Goal: Transaction & Acquisition: Book appointment/travel/reservation

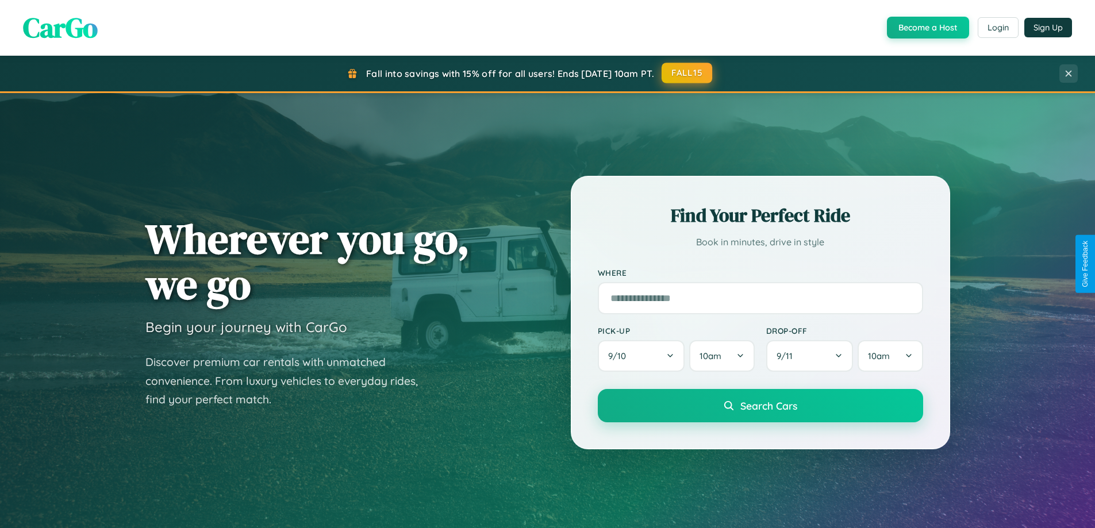
click at [687, 73] on button "FALL15" at bounding box center [687, 73] width 51 height 21
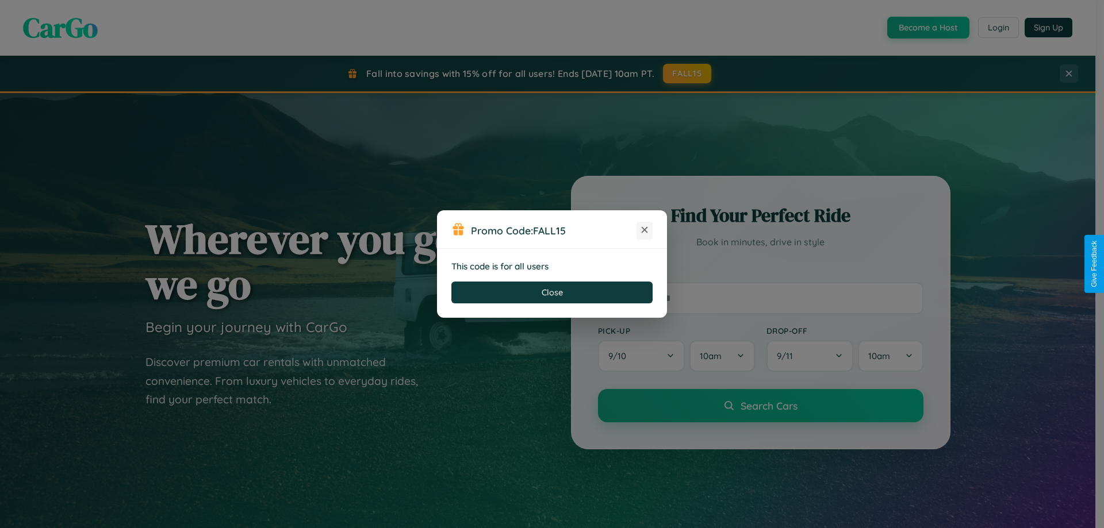
click at [644, 230] on icon at bounding box center [644, 229] width 11 height 11
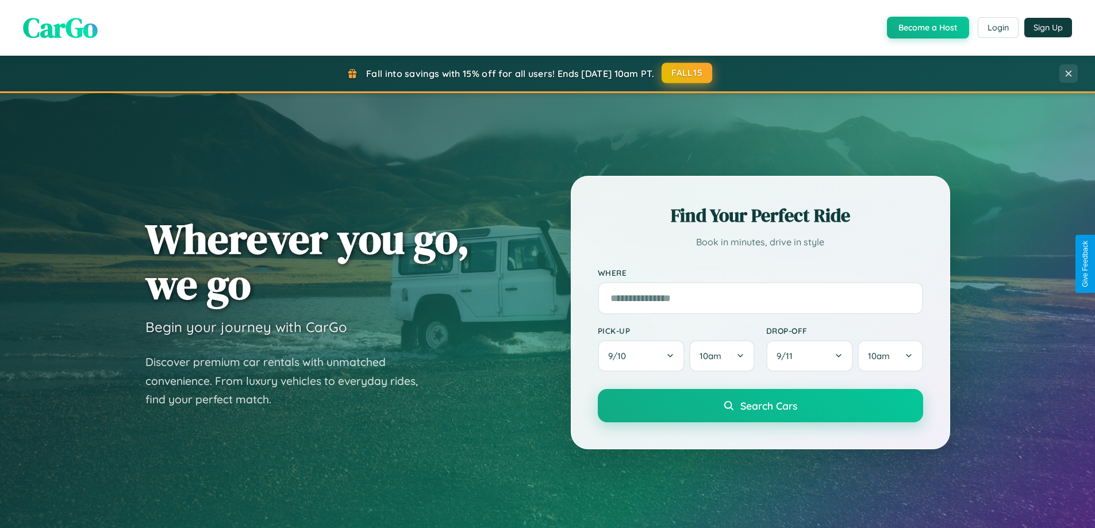
click at [687, 73] on button "FALL15" at bounding box center [687, 73] width 51 height 21
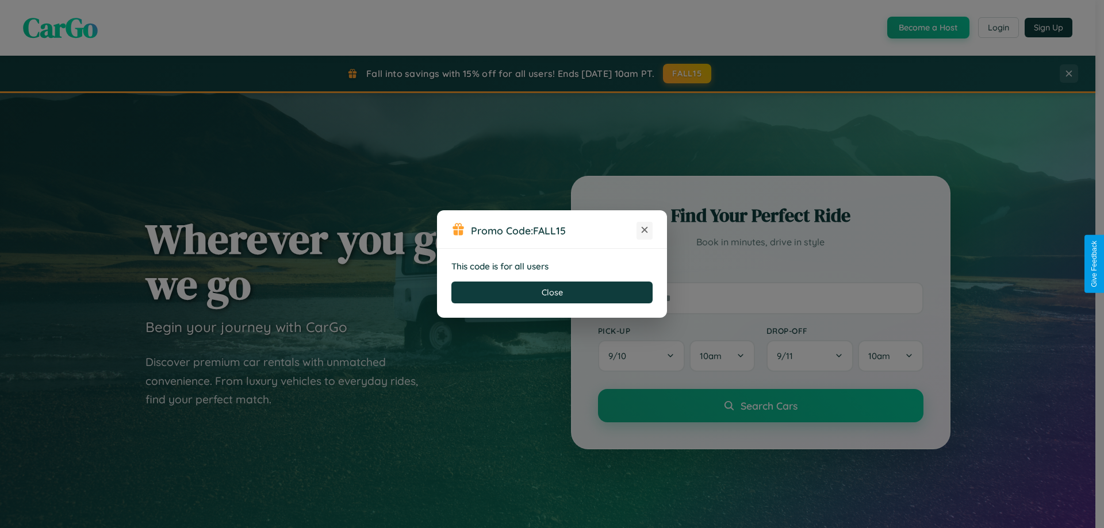
click at [644, 230] on icon at bounding box center [644, 229] width 11 height 11
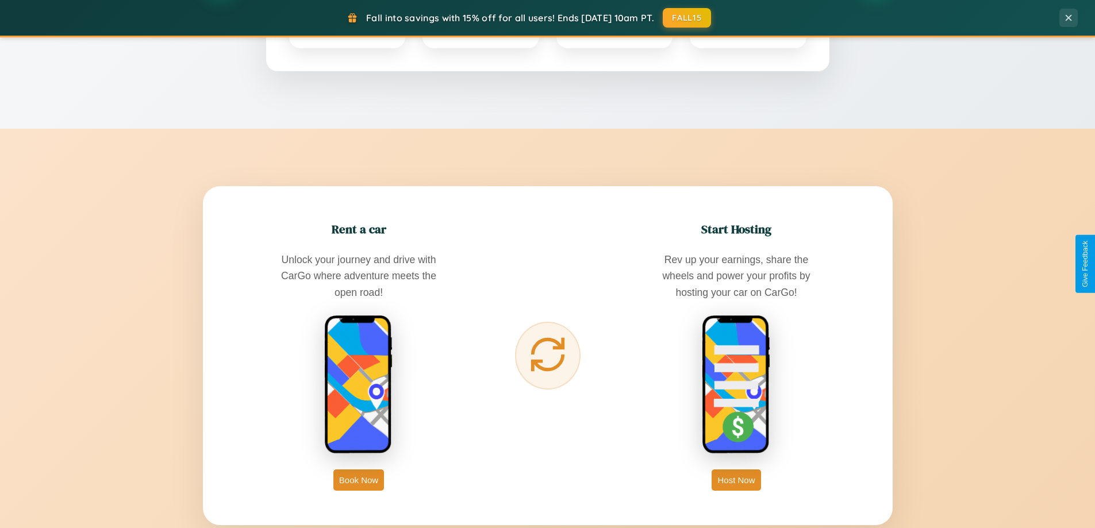
scroll to position [1847, 0]
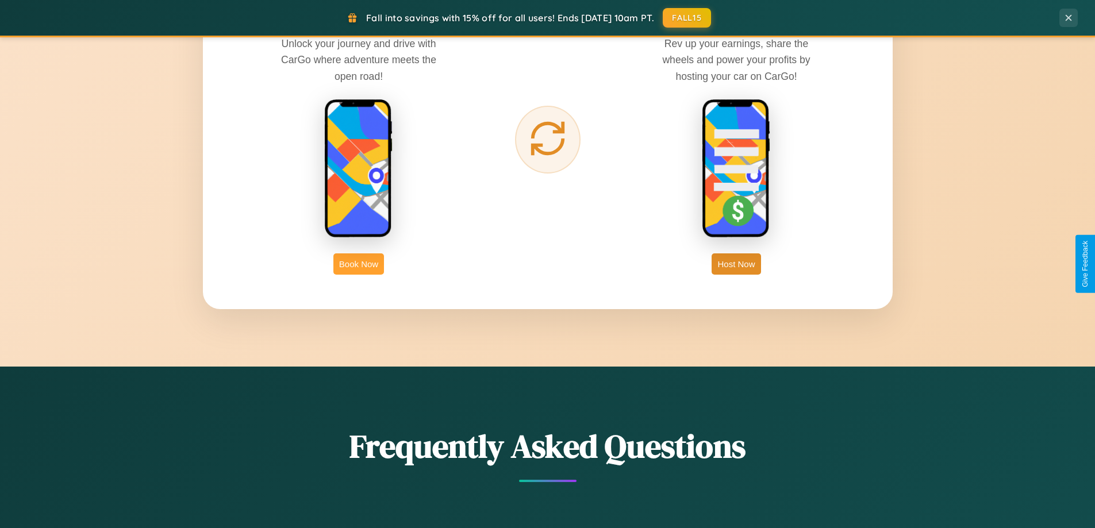
click at [359, 264] on button "Book Now" at bounding box center [358, 263] width 51 height 21
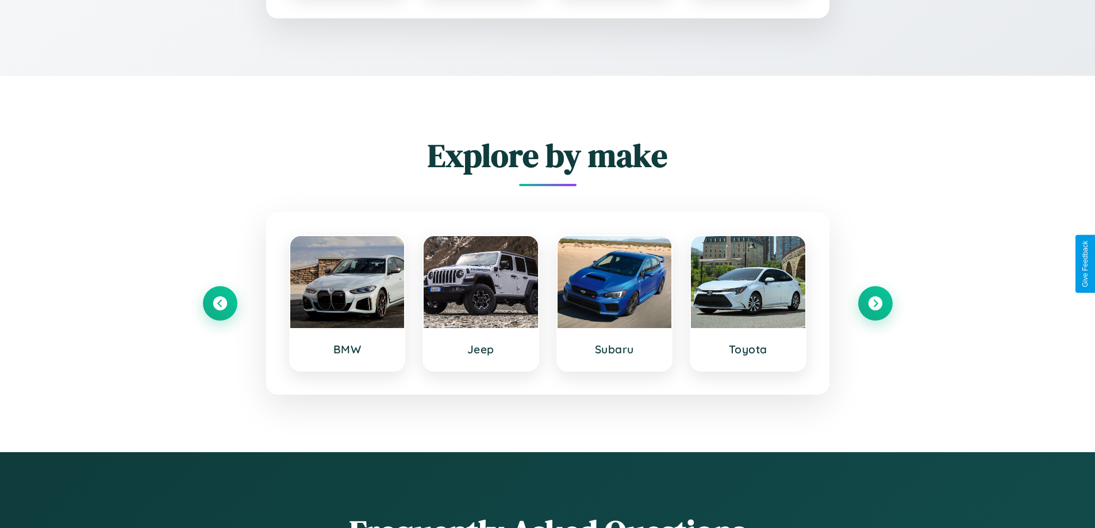
scroll to position [953, 0]
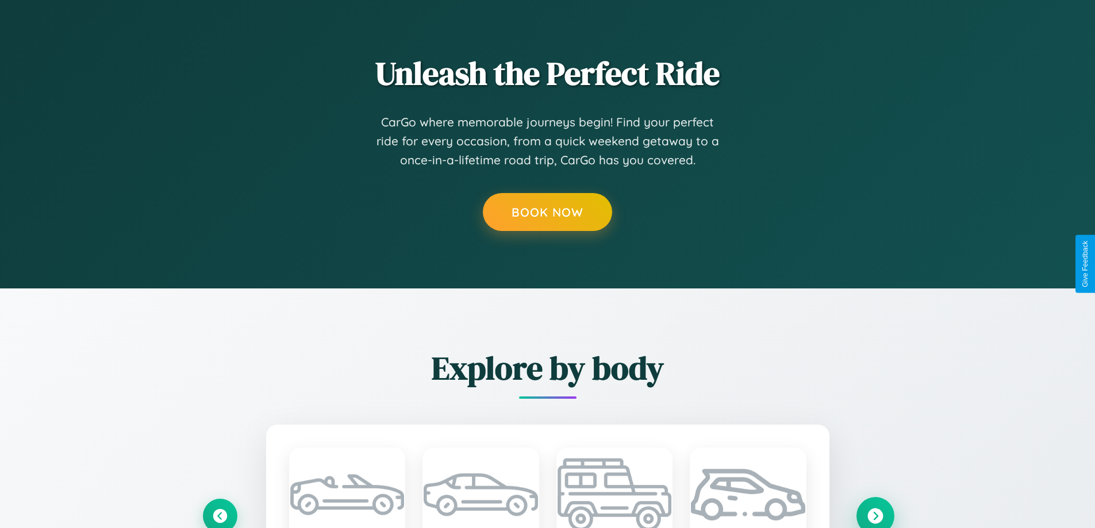
click at [875, 514] on icon at bounding box center [875, 515] width 19 height 19
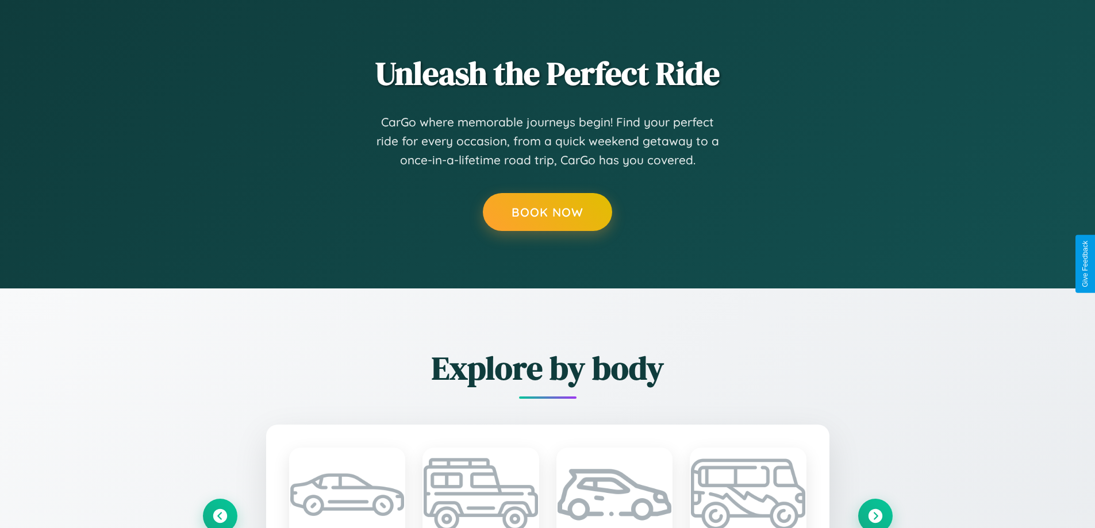
scroll to position [0, 0]
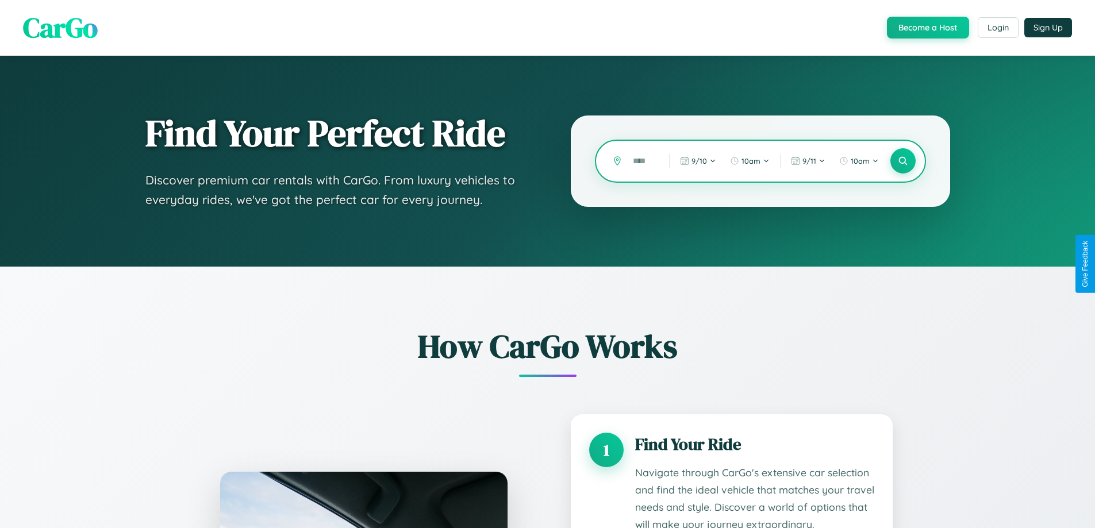
click at [643, 161] on input "text" at bounding box center [642, 161] width 30 height 20
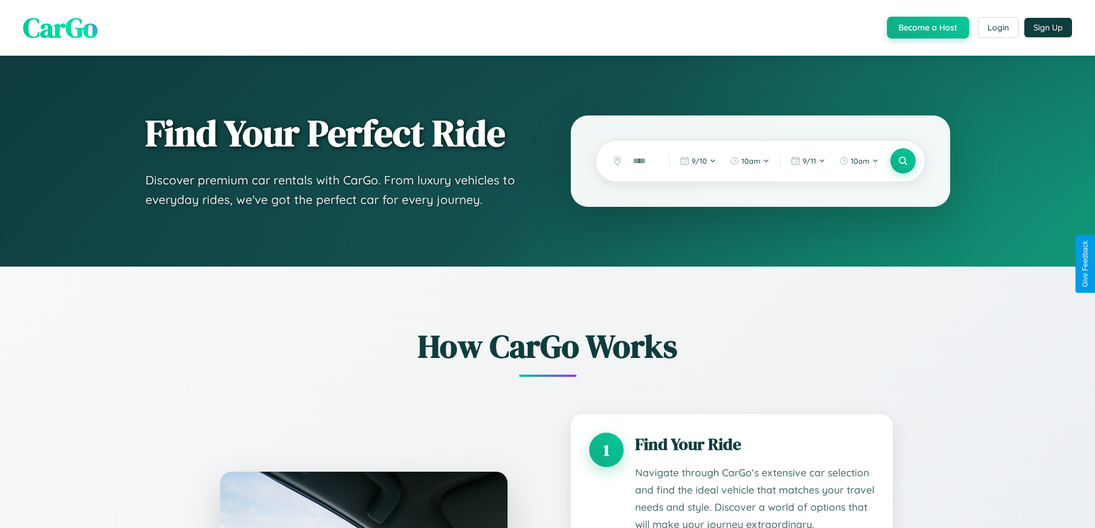
scroll to position [958, 0]
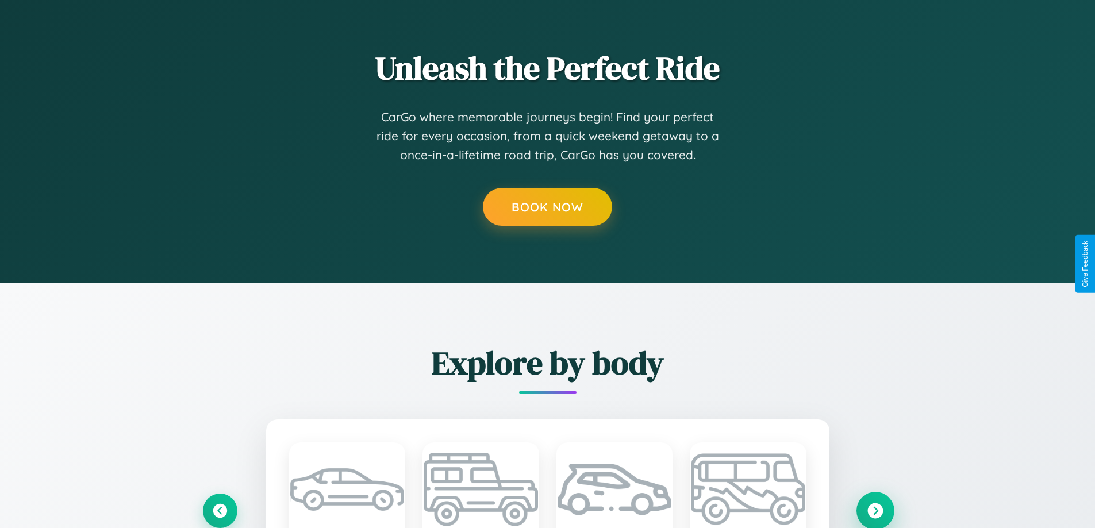
click at [875, 510] on icon at bounding box center [875, 511] width 16 height 16
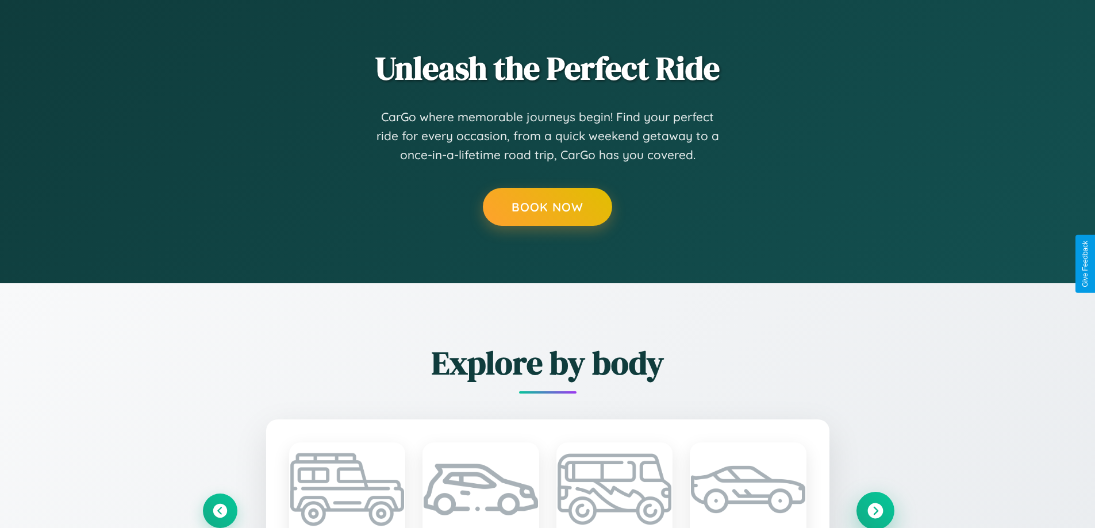
click at [875, 510] on icon at bounding box center [875, 511] width 16 height 16
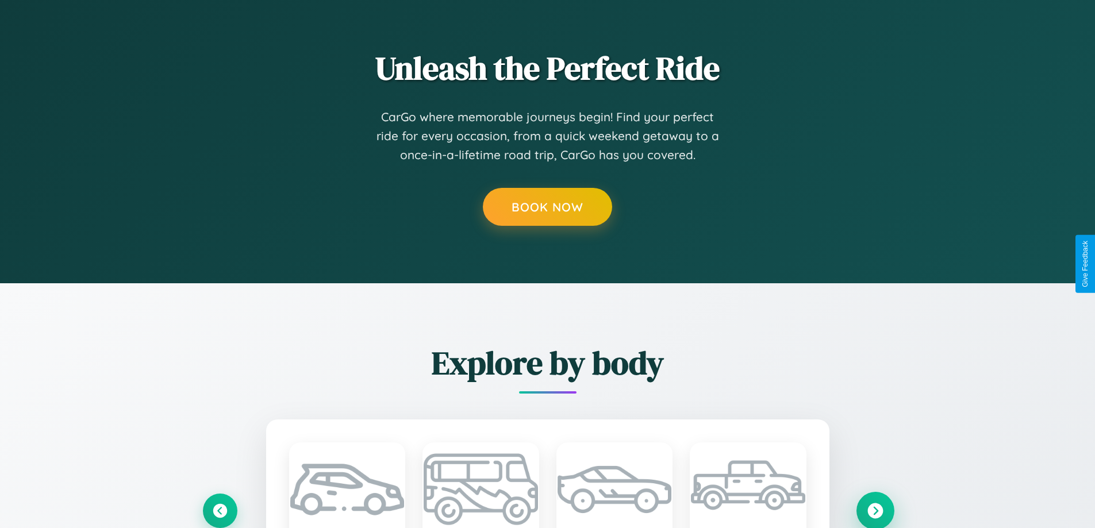
scroll to position [0, 0]
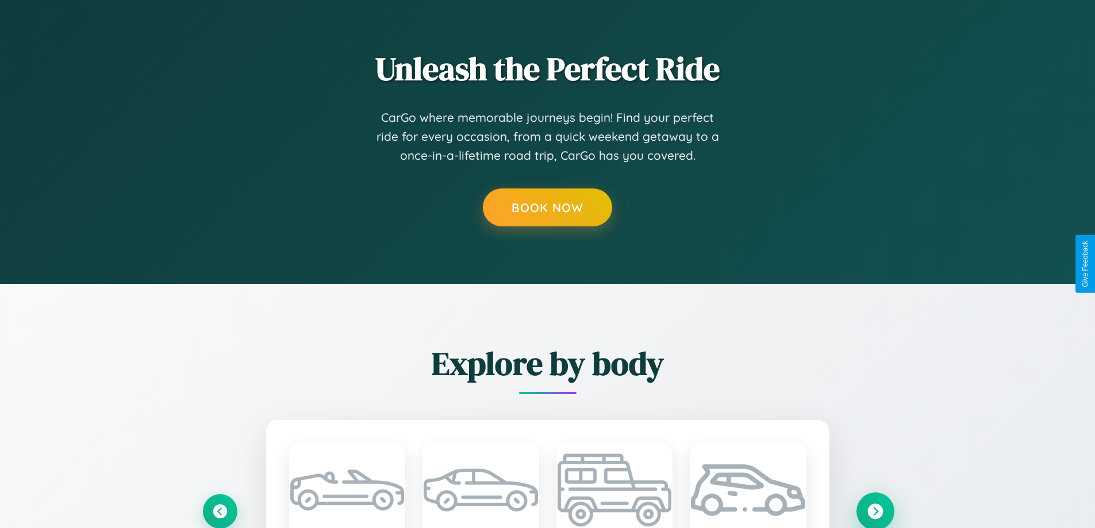
scroll to position [0, 7]
type input "******"
click at [875, 511] on icon at bounding box center [875, 511] width 16 height 16
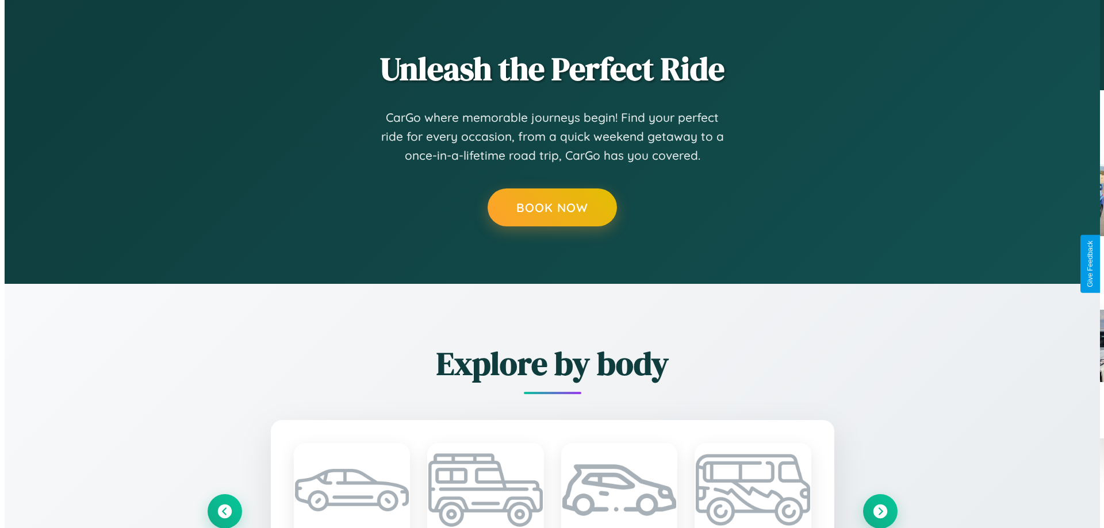
scroll to position [0, 0]
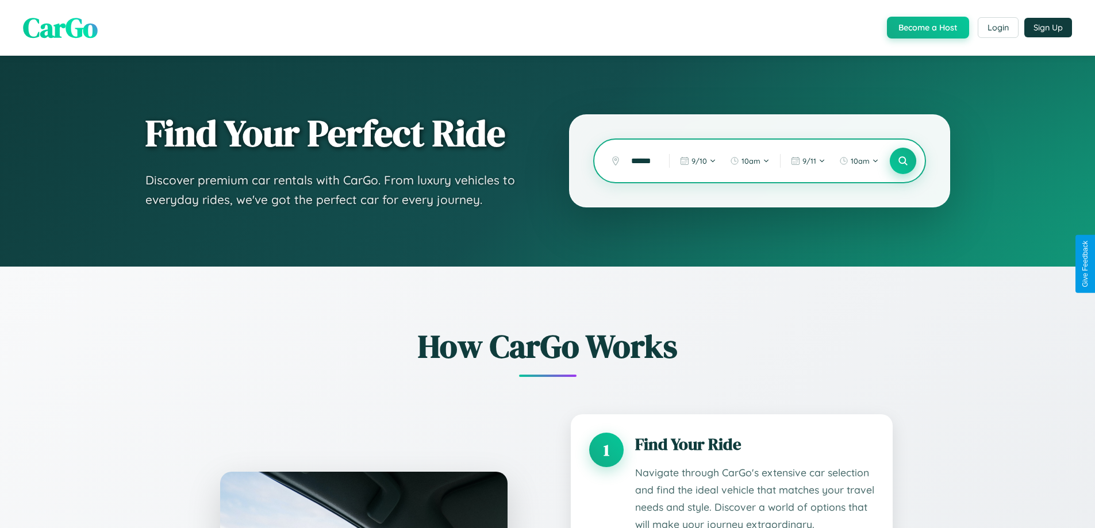
click at [902, 161] on icon at bounding box center [902, 161] width 11 height 11
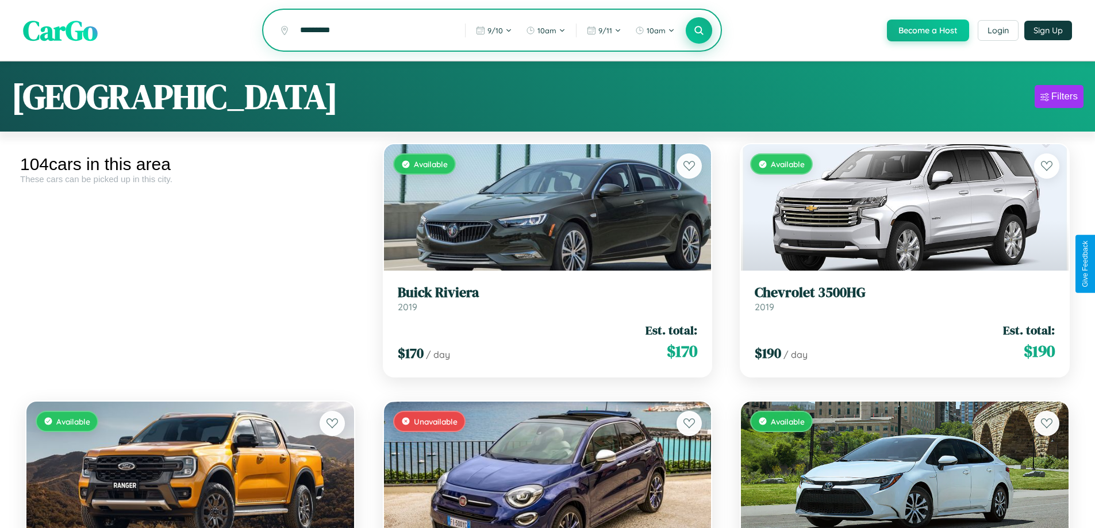
click at [698, 31] on icon at bounding box center [699, 30] width 11 height 11
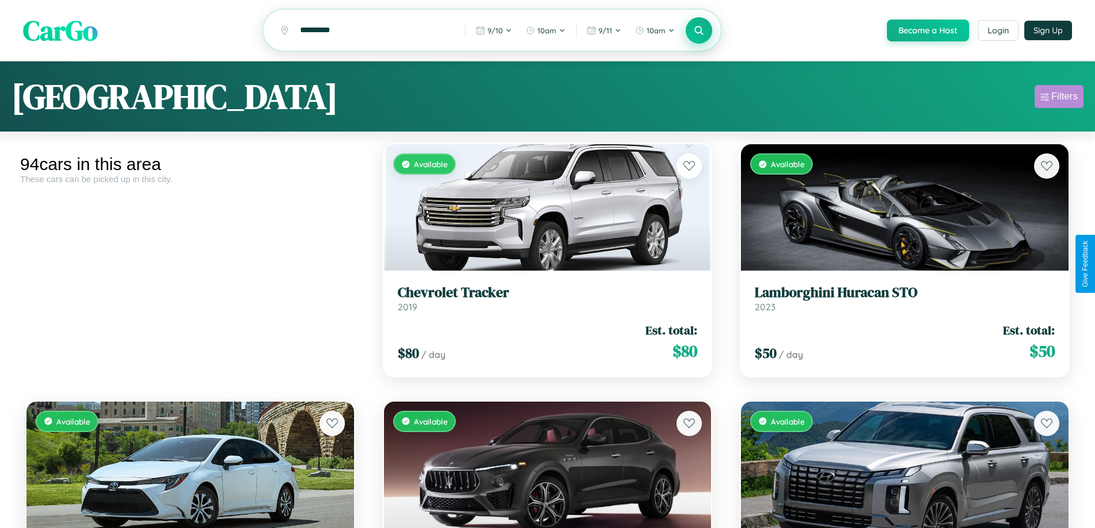
click at [1059, 98] on div "Filters" at bounding box center [1064, 96] width 26 height 11
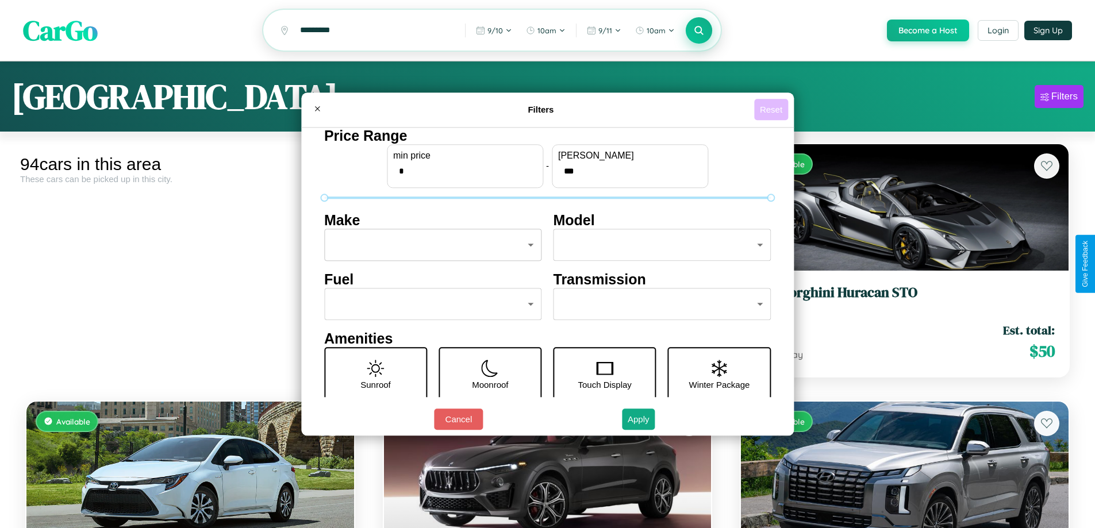
click at [772, 109] on button "Reset" at bounding box center [771, 109] width 34 height 21
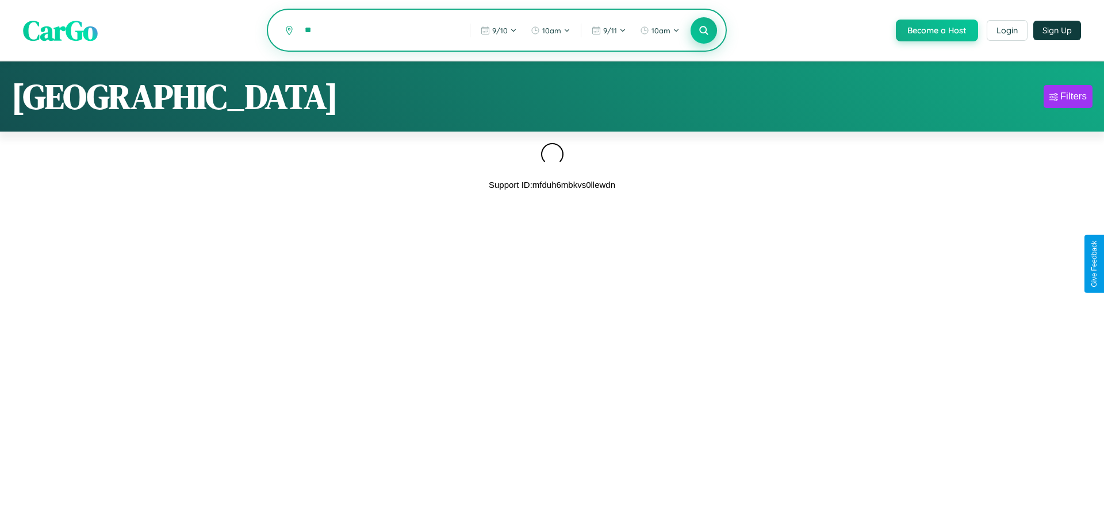
type input "*"
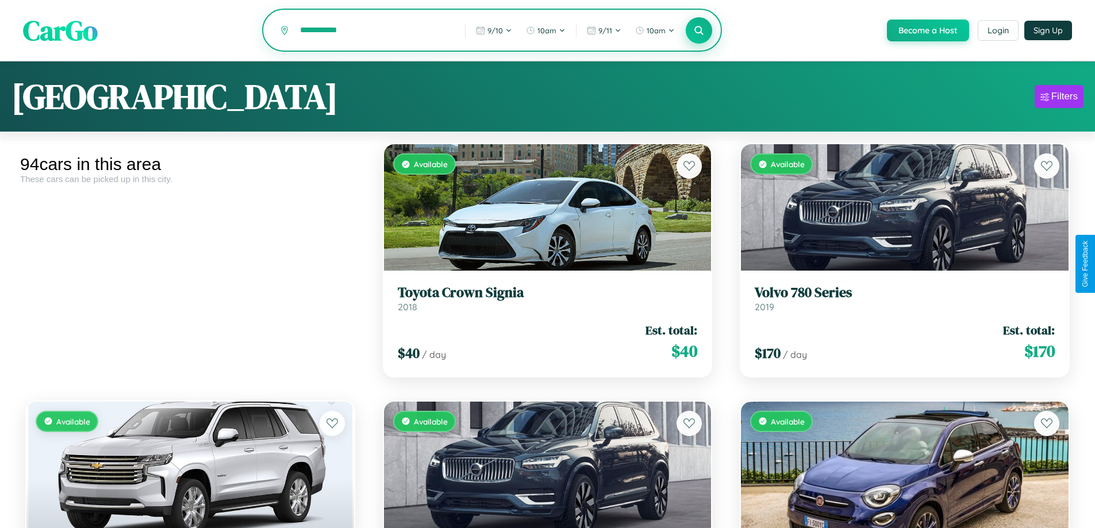
type input "**********"
click at [698, 31] on icon at bounding box center [699, 30] width 11 height 11
